Goal: Find specific page/section: Find specific page/section

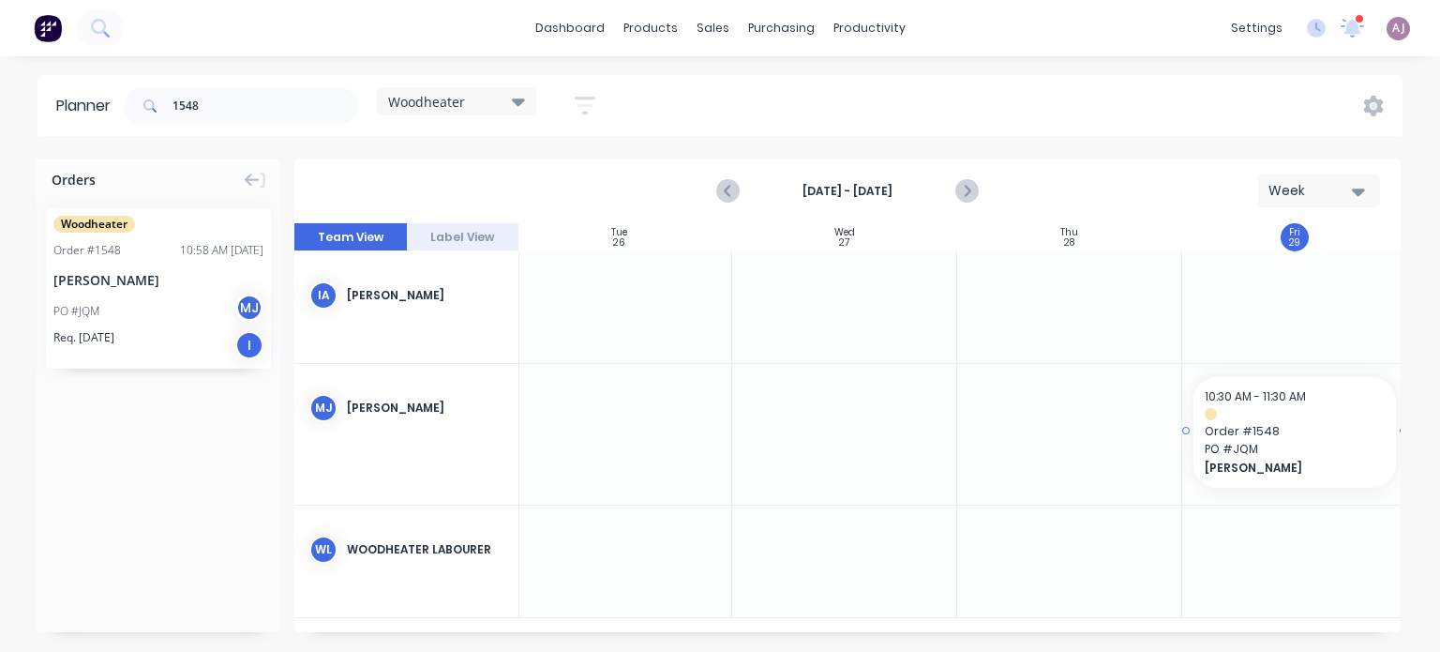
scroll to position [8, 462]
click at [229, 100] on input "1548" at bounding box center [266, 106] width 186 height 38
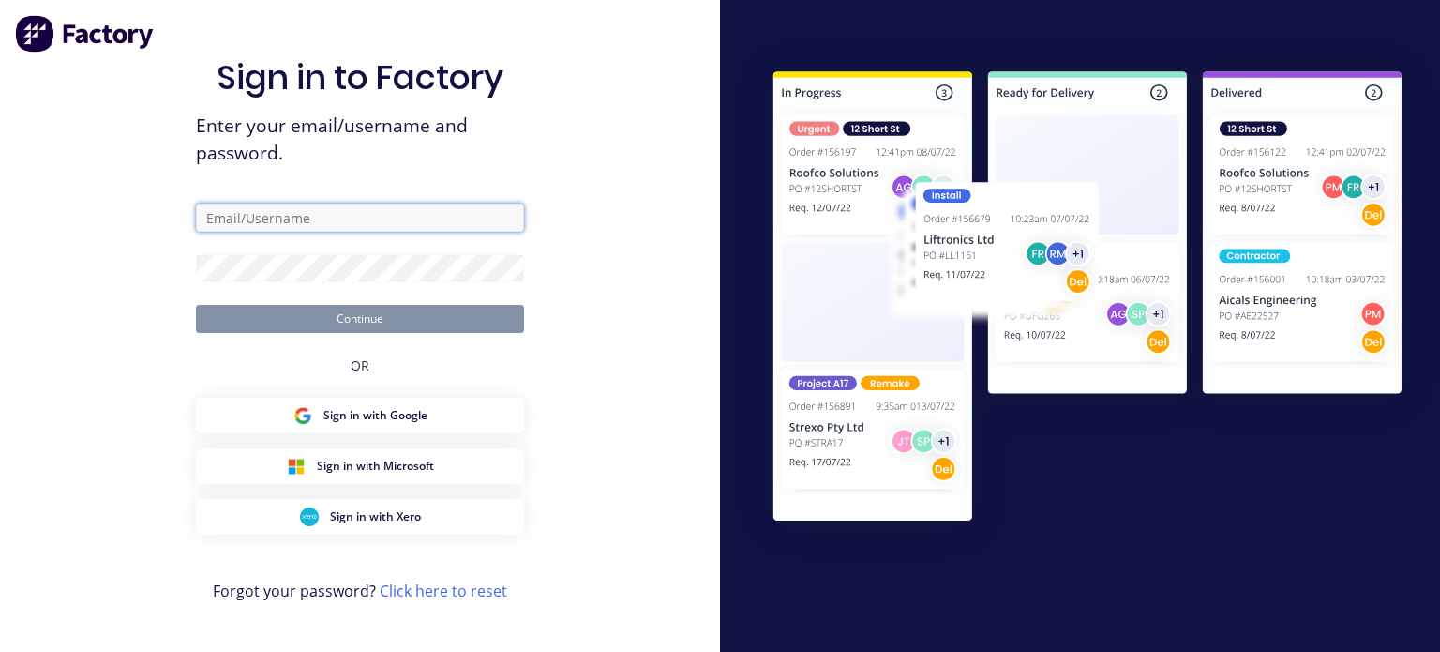
type input "[EMAIL_ADDRESS][DOMAIN_NAME]"
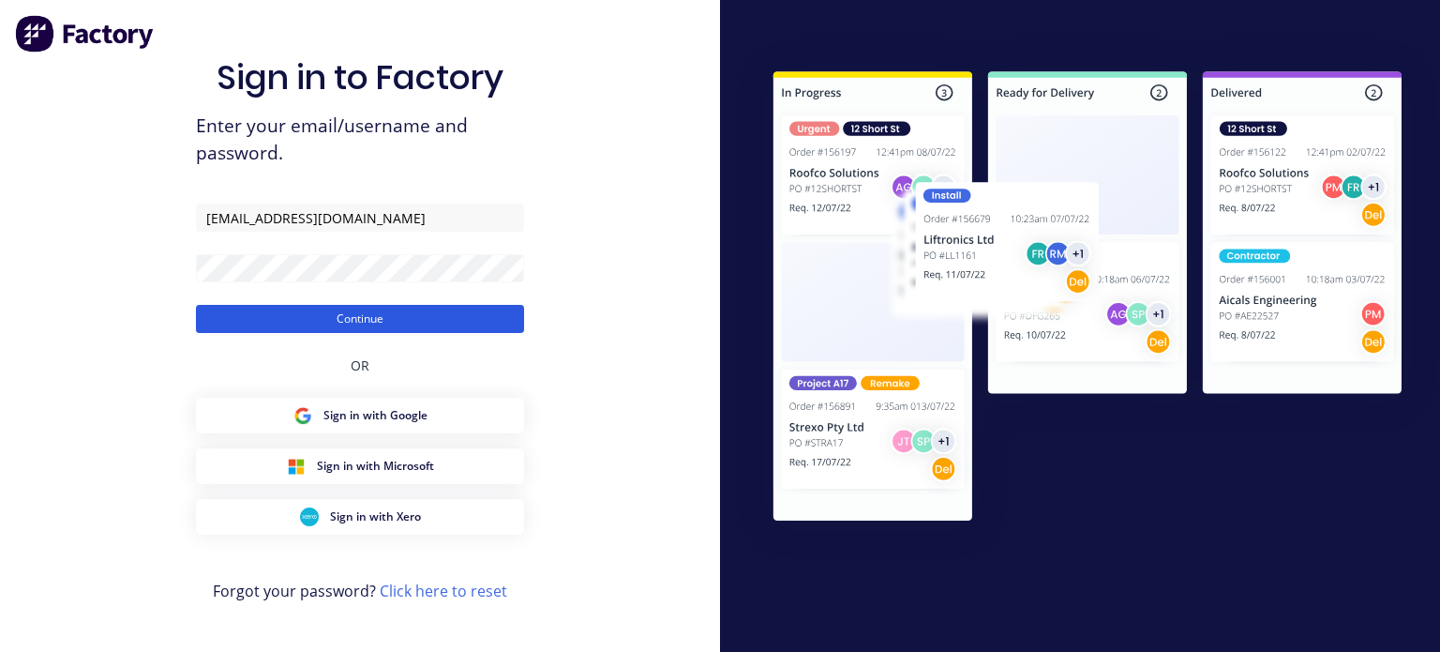
click at [352, 319] on button "Continue" at bounding box center [360, 319] width 328 height 28
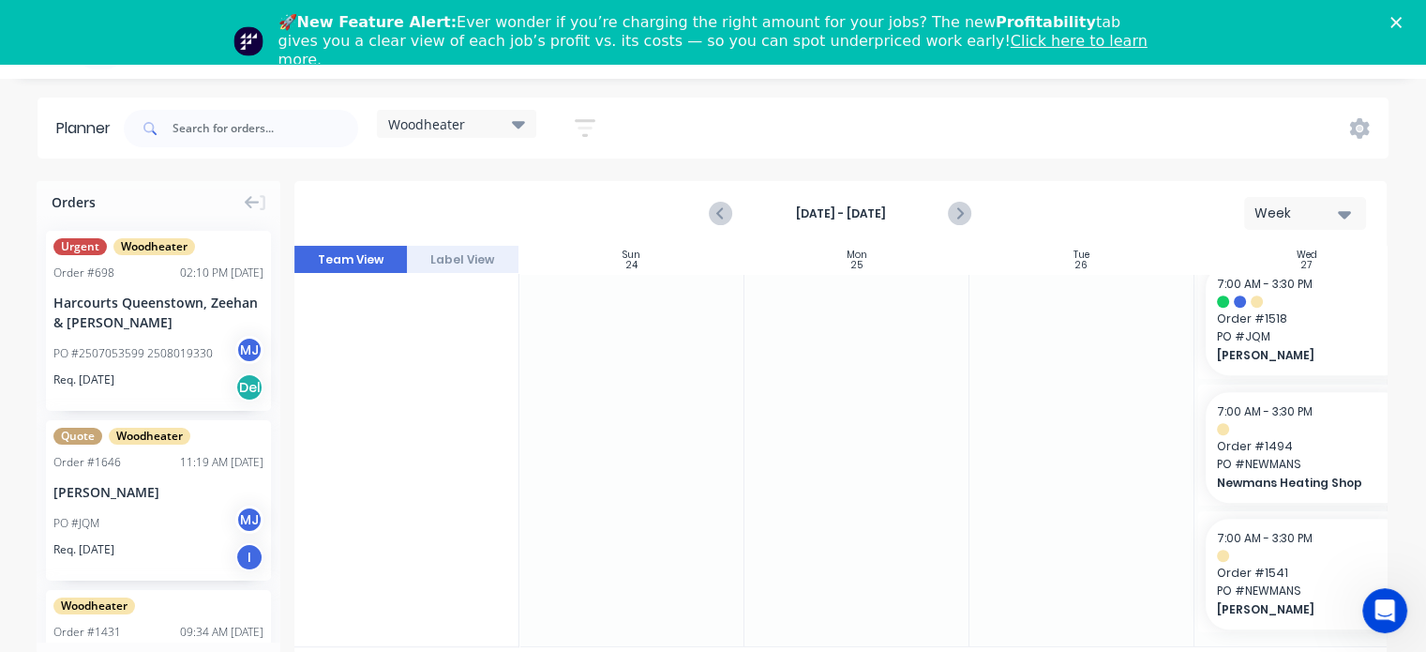
scroll to position [64, 0]
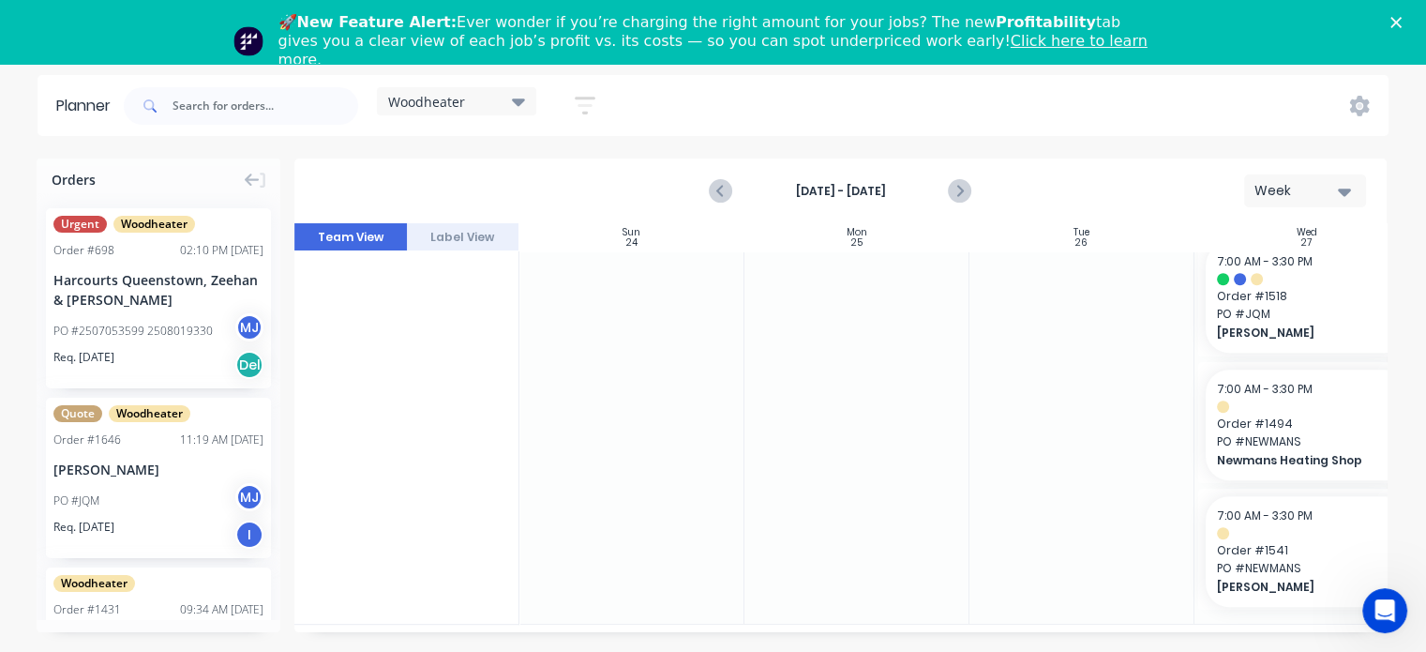
drag, startPoint x: 907, startPoint y: 624, endPoint x: 1098, endPoint y: 633, distance: 191.5
click at [1098, 633] on div "Orders Urgent Woodheater Order # 698 02:10 PM [DATE] Harcourts [GEOGRAPHIC_DATA…" at bounding box center [713, 404] width 1426 height 492
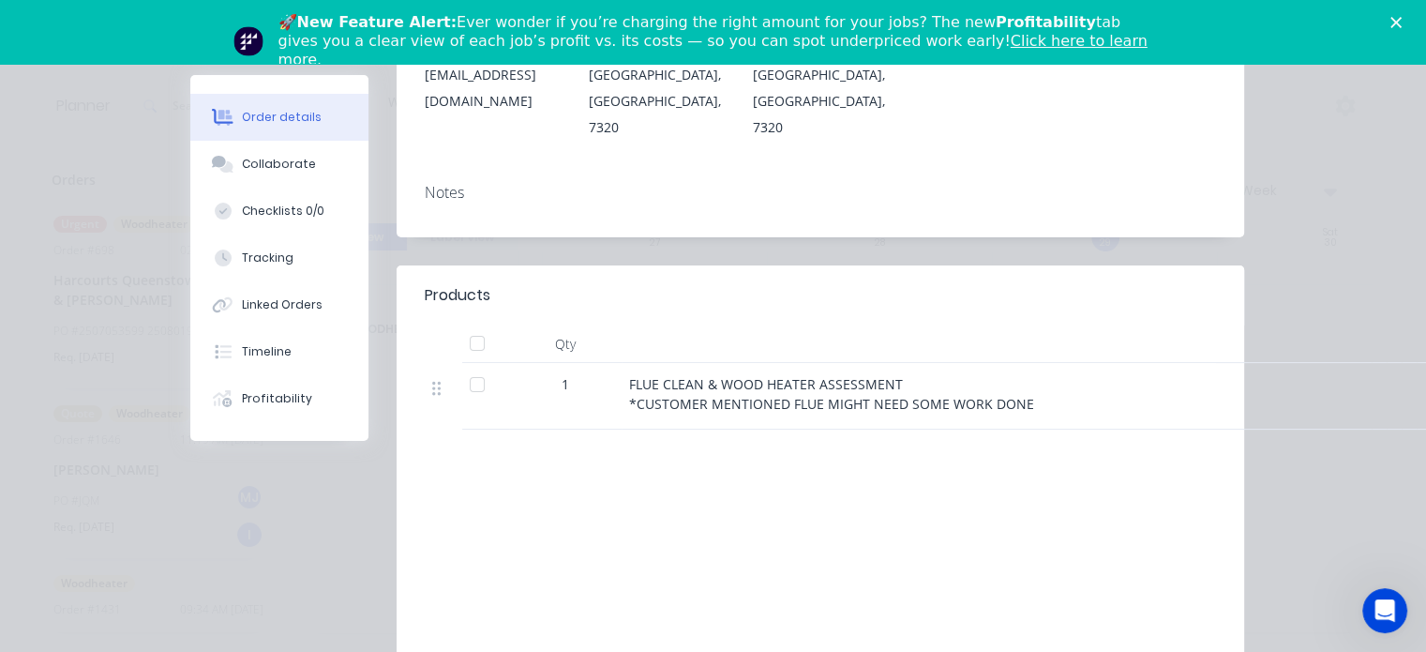
scroll to position [0, 0]
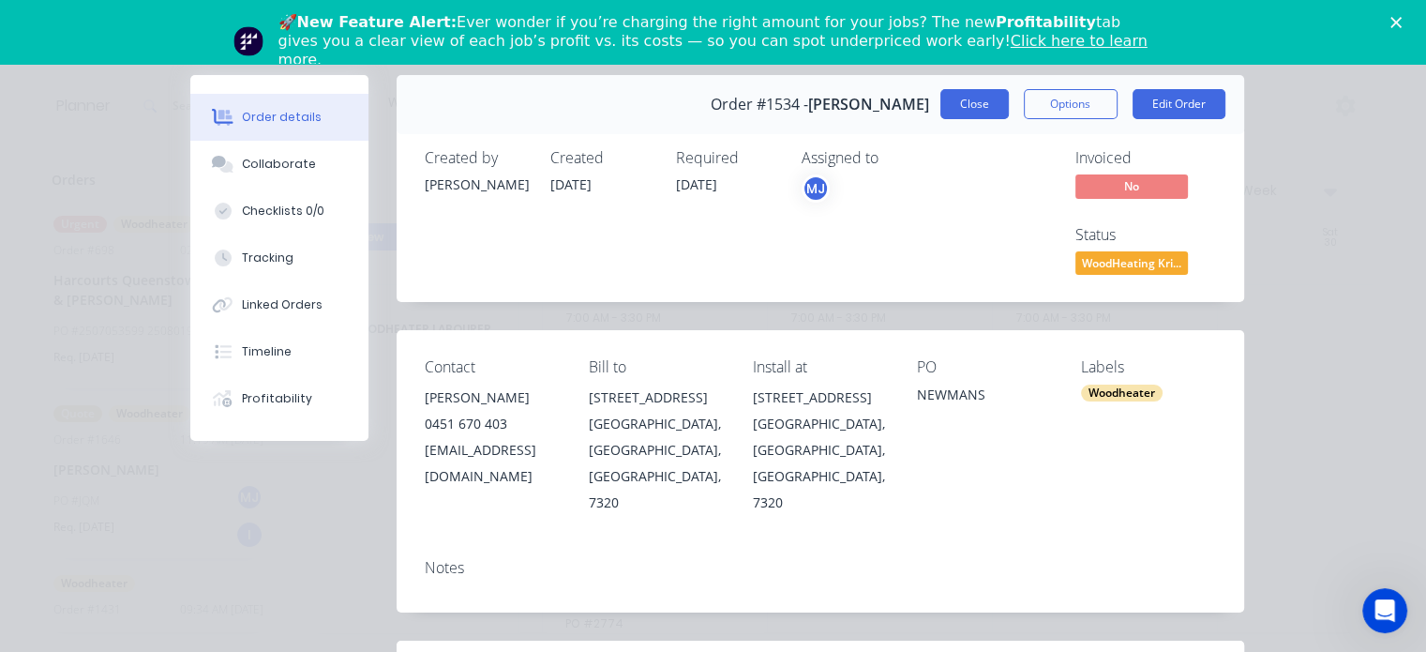
click at [957, 106] on button "Close" at bounding box center [975, 104] width 68 height 30
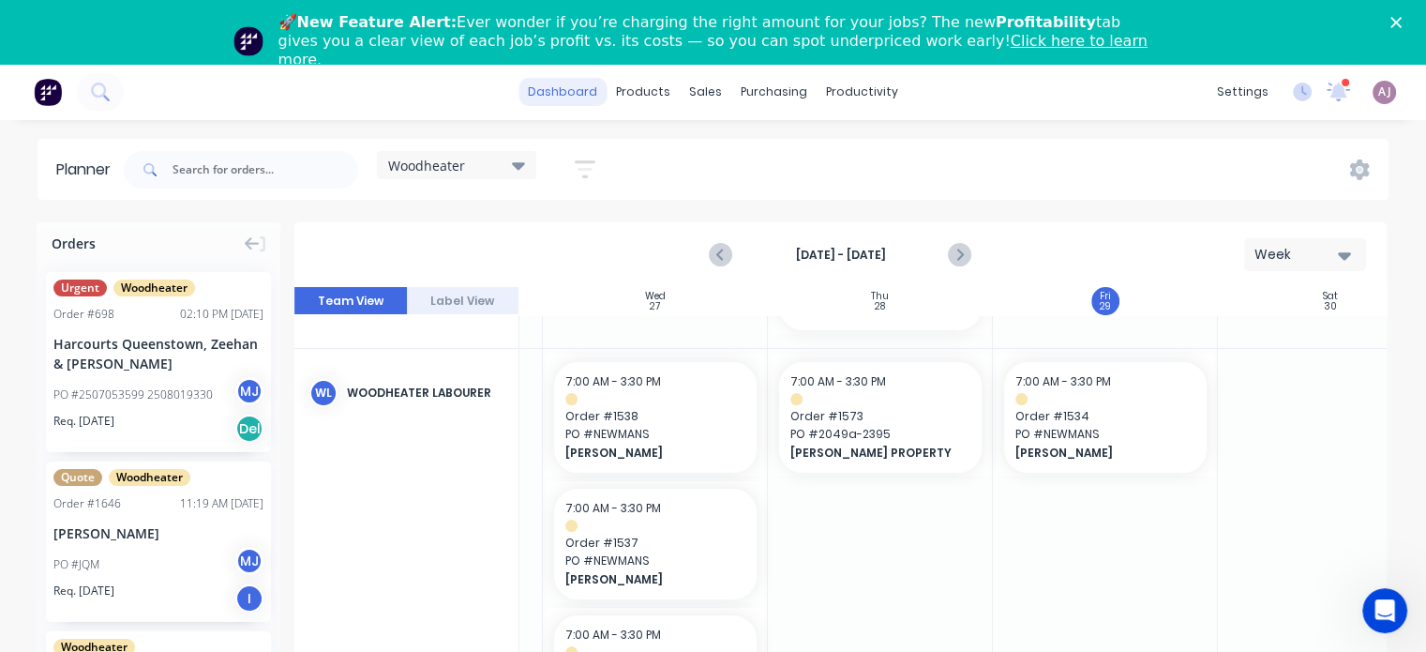
click at [594, 98] on link "dashboard" at bounding box center [563, 92] width 88 height 28
